Goal: Obtain resource: Download file/media

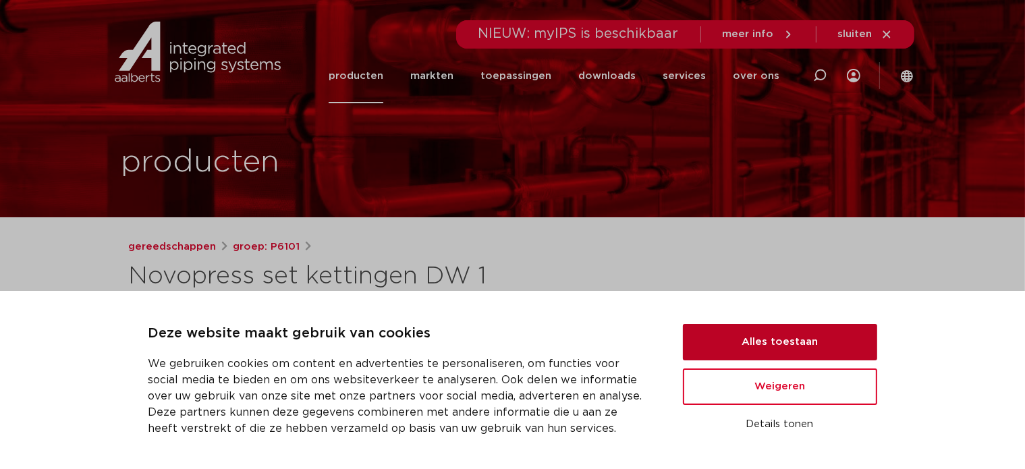
click at [783, 339] on button "Alles toestaan" at bounding box center [780, 342] width 194 height 36
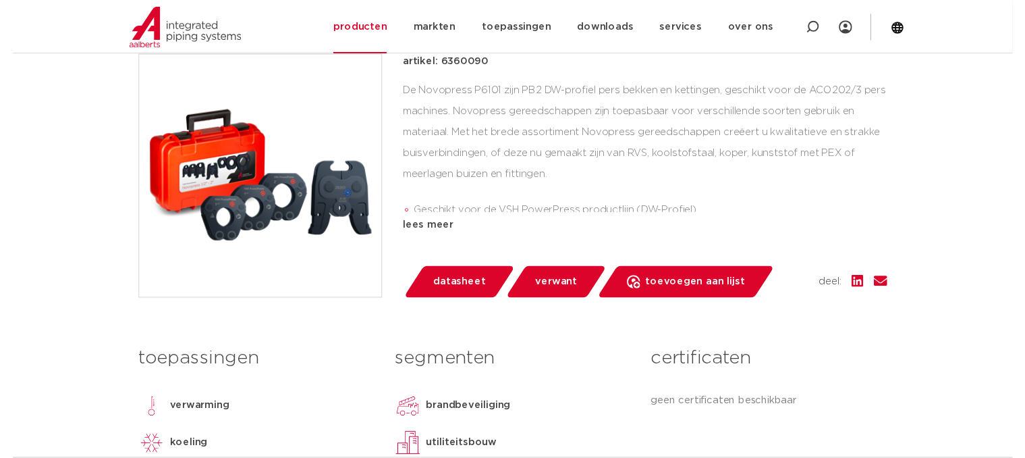
scroll to position [337, 0]
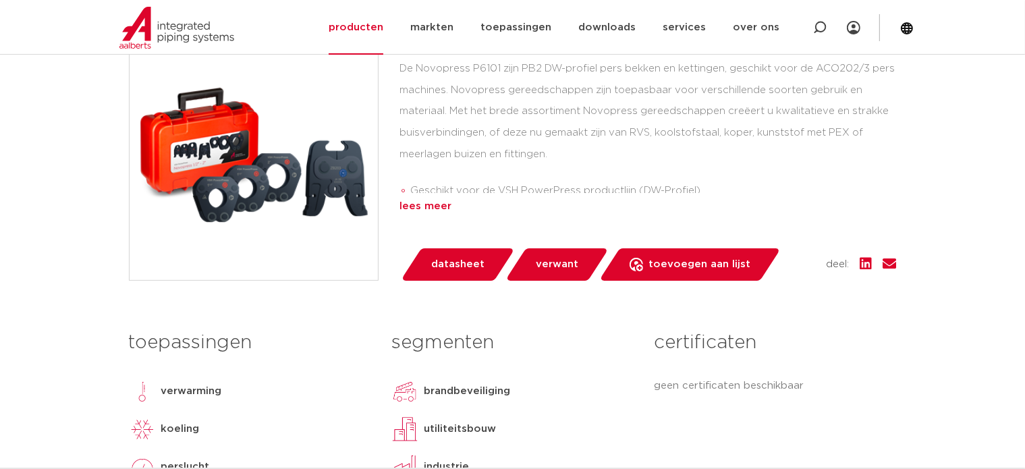
click at [437, 205] on div "lees meer" at bounding box center [648, 206] width 497 height 16
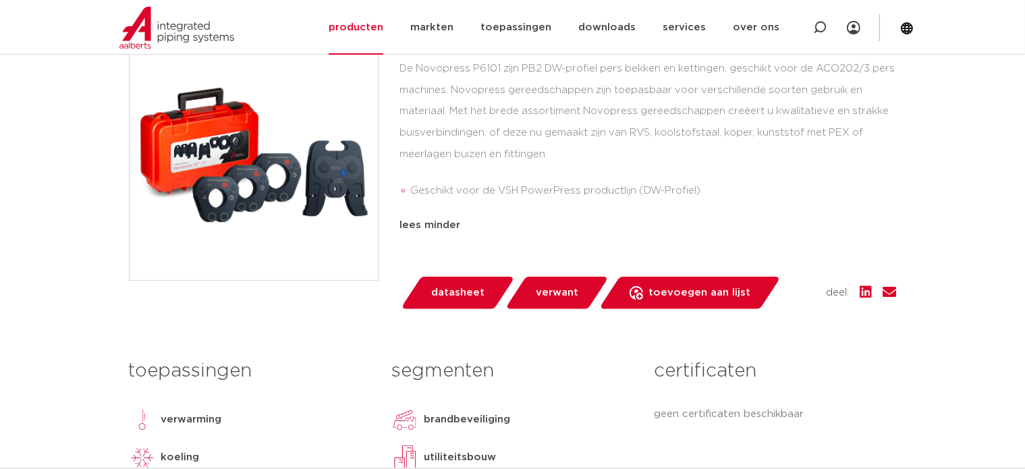
click at [444, 292] on span "datasheet" at bounding box center [457, 293] width 53 height 22
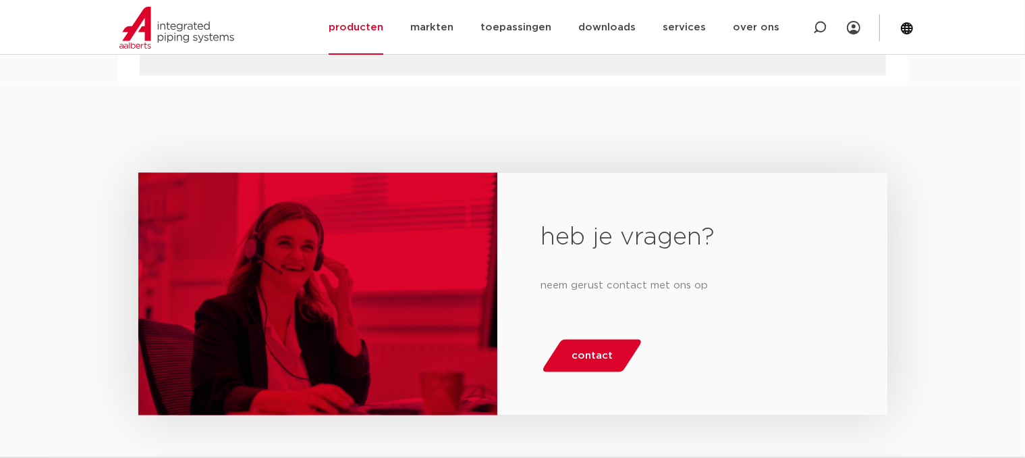
scroll to position [1957, 0]
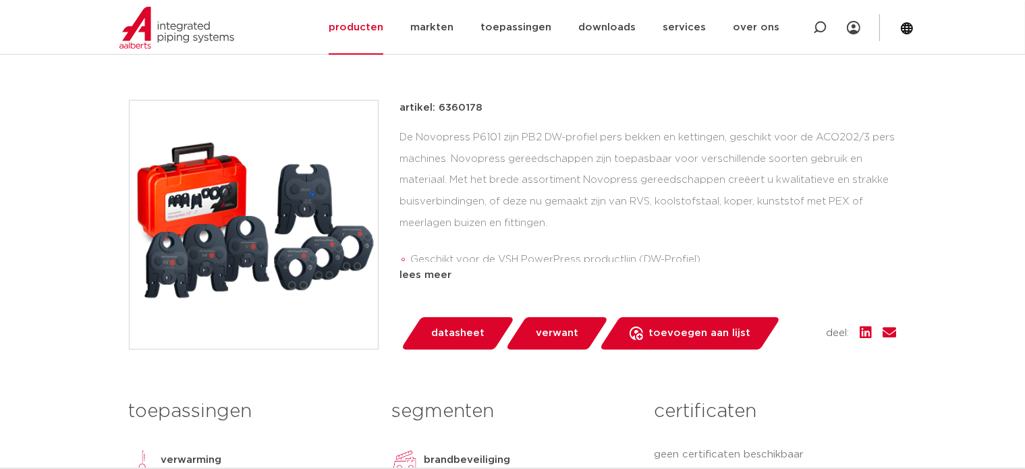
scroll to position [270, 0]
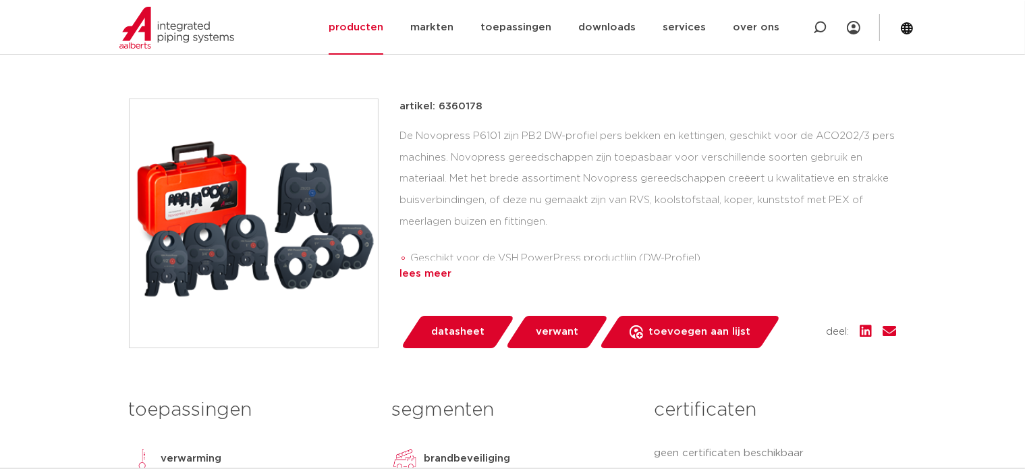
click at [427, 273] on div "lees meer" at bounding box center [648, 274] width 497 height 16
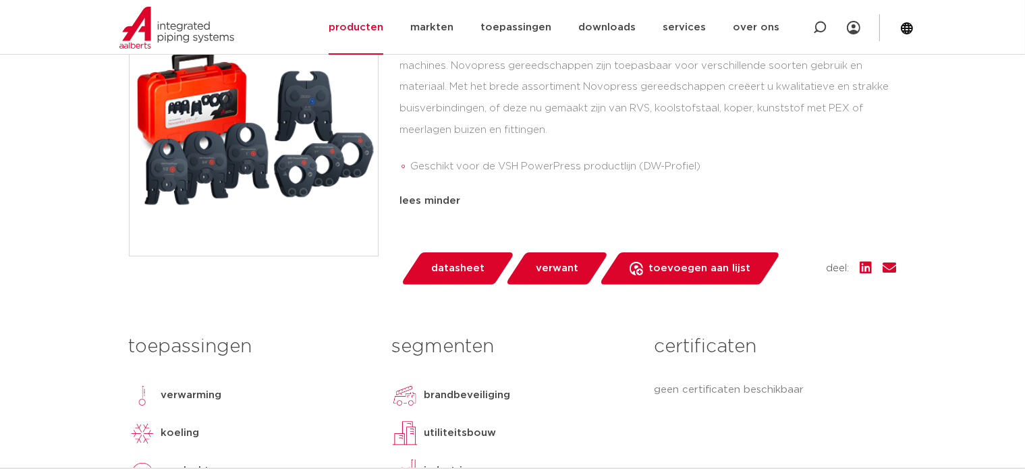
scroll to position [405, 0]
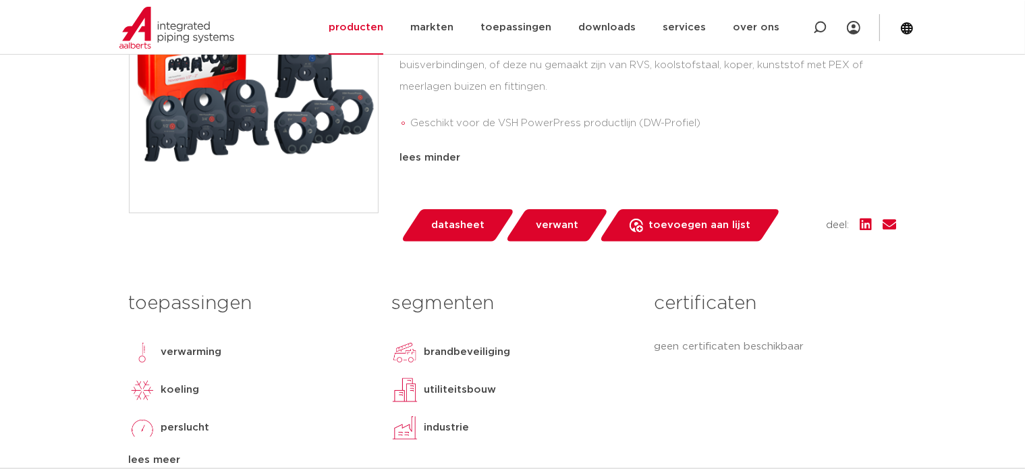
click at [466, 307] on h3 "segmenten" at bounding box center [512, 303] width 242 height 27
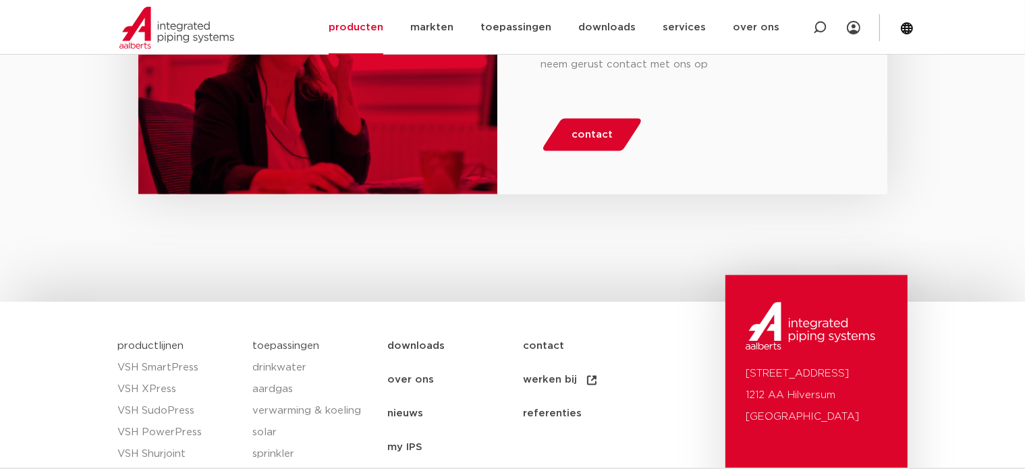
scroll to position [2362, 0]
